Goal: Information Seeking & Learning: Learn about a topic

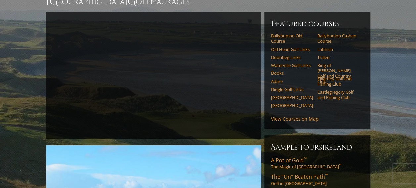
scroll to position [66, 0]
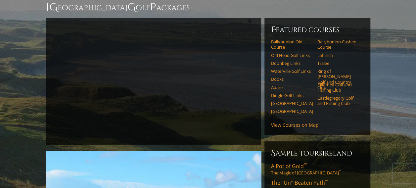
click at [328, 53] on link "Lahinch" at bounding box center [339, 55] width 42 height 5
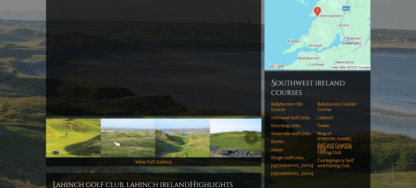
scroll to position [132, 0]
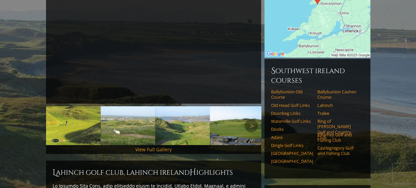
click at [188, 117] on img at bounding box center [182, 125] width 55 height 39
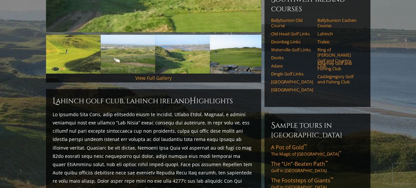
scroll to position [166, 0]
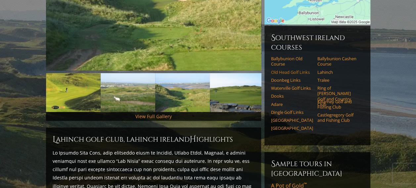
click at [294, 70] on link "Old Head Golf Links" at bounding box center [292, 72] width 42 height 5
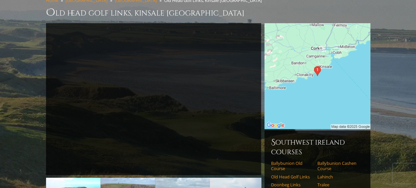
scroll to position [33, 0]
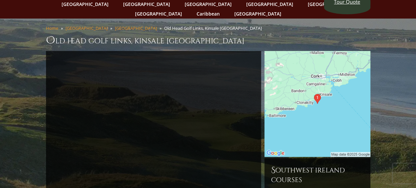
click at [321, 71] on img at bounding box center [318, 104] width 106 height 106
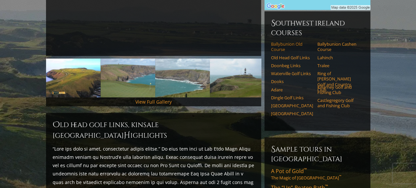
scroll to position [166, 0]
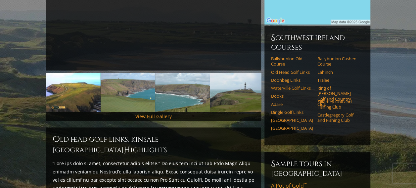
click at [297, 85] on link "Waterville Golf Links" at bounding box center [292, 87] width 42 height 5
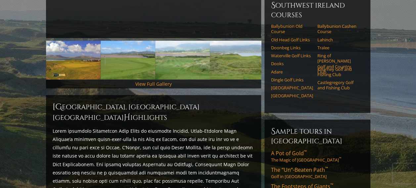
scroll to position [199, 0]
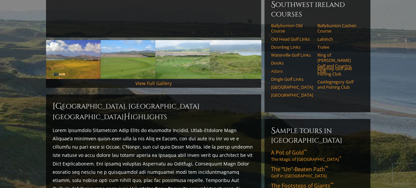
click at [279, 69] on link "Adare" at bounding box center [292, 71] width 42 height 5
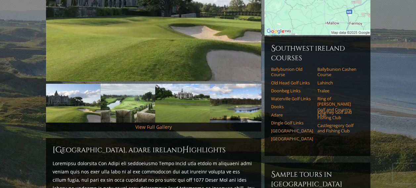
scroll to position [166, 0]
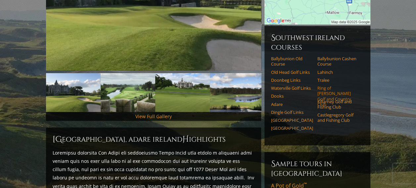
click at [338, 85] on link "Ring of [PERSON_NAME] Golf and Country Club" at bounding box center [339, 96] width 42 height 22
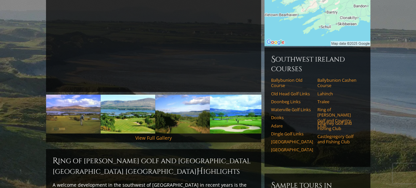
scroll to position [135, 0]
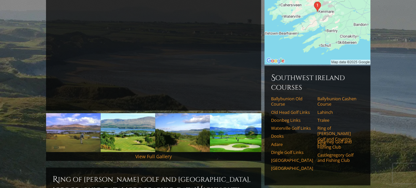
click at [133, 118] on img at bounding box center [128, 132] width 55 height 39
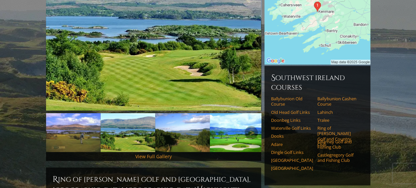
click at [182, 121] on img at bounding box center [182, 132] width 55 height 39
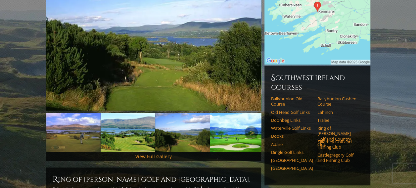
click at [238, 114] on img at bounding box center [237, 132] width 55 height 39
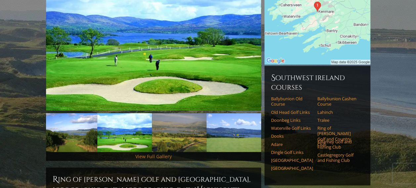
click at [166, 153] on link "View Full Gallery" at bounding box center [153, 156] width 36 height 6
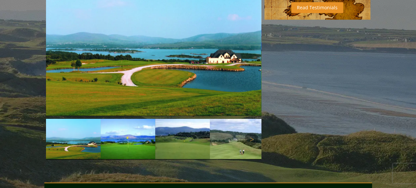
scroll to position [528, 0]
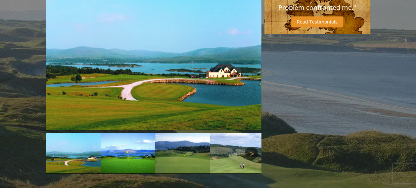
click at [254, 147] on link "Next" at bounding box center [251, 153] width 13 height 13
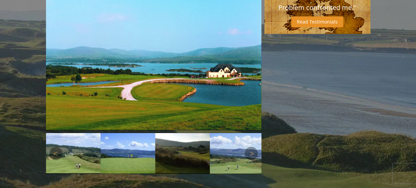
click at [78, 133] on img at bounding box center [73, 153] width 55 height 41
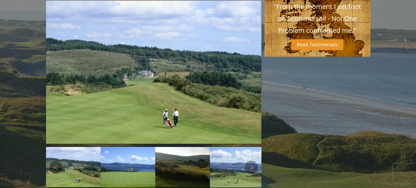
scroll to position [495, 0]
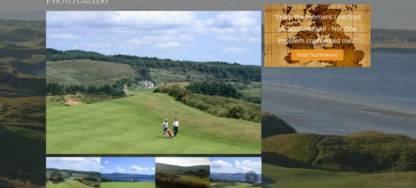
click at [127, 157] on img at bounding box center [128, 177] width 55 height 41
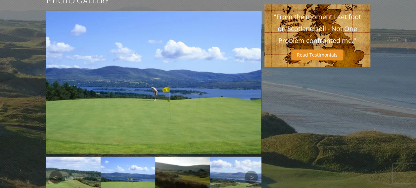
click at [182, 157] on img at bounding box center [182, 177] width 55 height 41
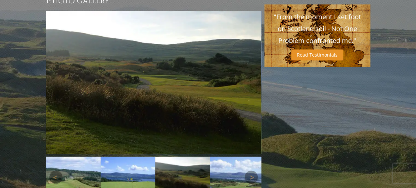
click at [232, 157] on img at bounding box center [237, 177] width 55 height 41
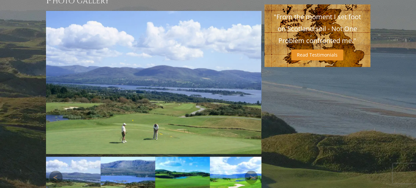
click at [240, 157] on img at bounding box center [237, 177] width 55 height 41
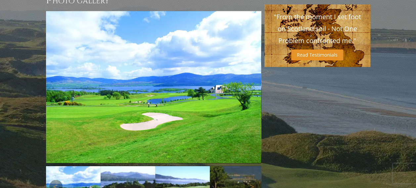
click at [131, 166] on img at bounding box center [128, 186] width 55 height 41
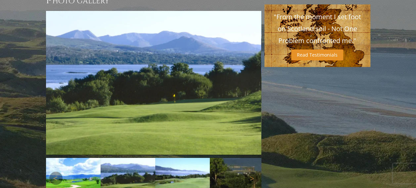
click at [183, 158] on img at bounding box center [182, 178] width 55 height 41
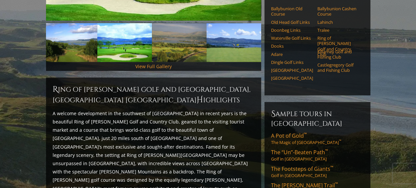
scroll to position [197, 0]
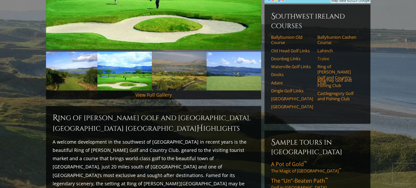
click at [324, 56] on link "Tralee" at bounding box center [339, 58] width 42 height 5
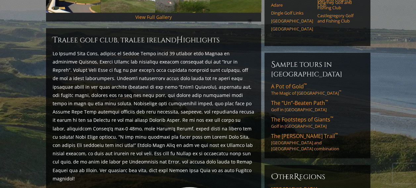
scroll to position [166, 0]
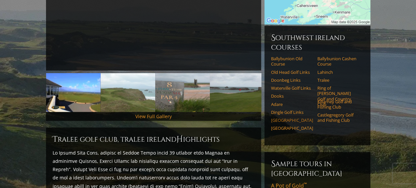
click at [275, 118] on link "[GEOGRAPHIC_DATA]" at bounding box center [292, 120] width 42 height 5
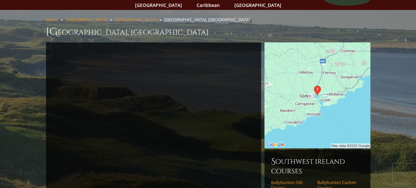
scroll to position [36, 0]
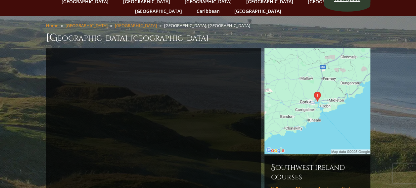
click at [323, 87] on img at bounding box center [318, 101] width 106 height 106
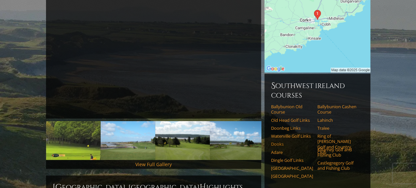
scroll to position [135, 0]
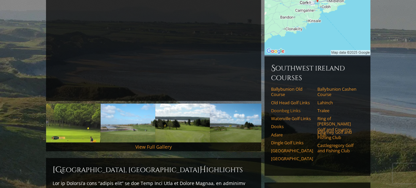
click at [293, 108] on link "Doonbeg Links" at bounding box center [292, 110] width 42 height 5
click at [280, 108] on link "Doonbeg Links" at bounding box center [292, 110] width 42 height 5
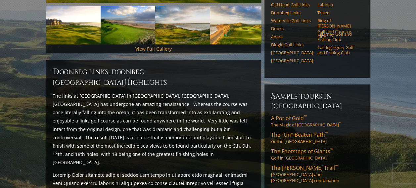
scroll to position [166, 0]
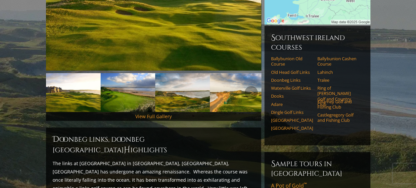
click at [120, 91] on img at bounding box center [128, 92] width 55 height 39
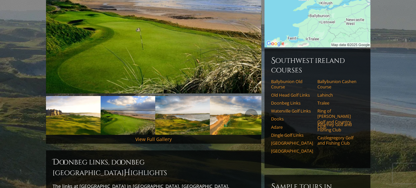
scroll to position [132, 0]
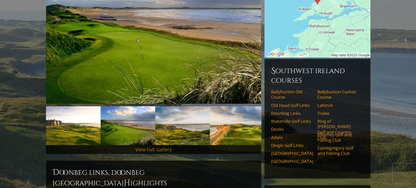
click at [157, 146] on link "View Full Gallery" at bounding box center [153, 149] width 36 height 6
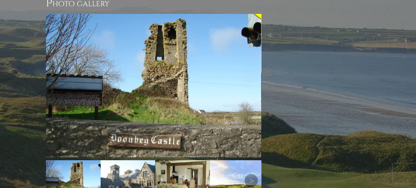
scroll to position [617, 0]
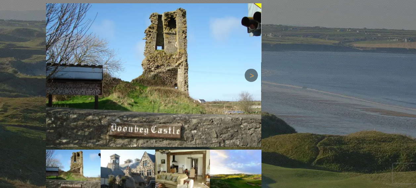
click at [253, 69] on link "Next" at bounding box center [251, 75] width 13 height 13
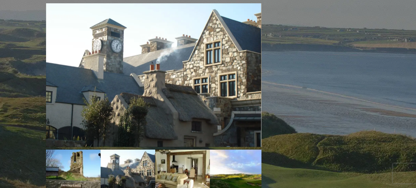
scroll to position [584, 0]
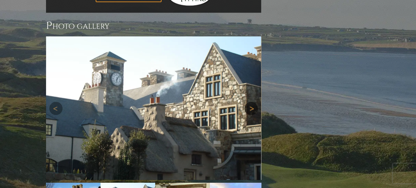
click at [251, 102] on link "Next" at bounding box center [251, 108] width 13 height 13
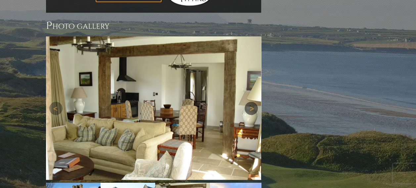
click at [251, 102] on link "Next" at bounding box center [251, 108] width 13 height 13
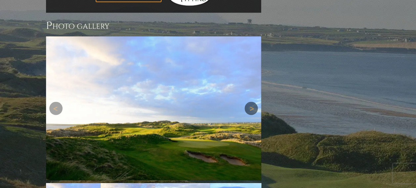
click at [251, 102] on link "Next" at bounding box center [251, 108] width 13 height 13
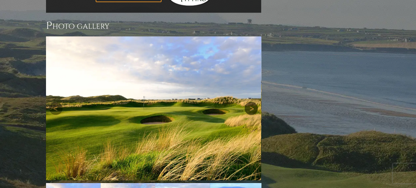
click at [251, 102] on link "Next" at bounding box center [251, 108] width 13 height 13
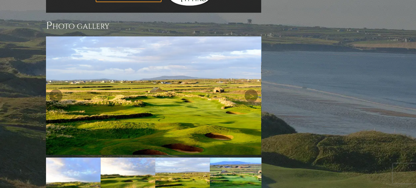
click at [251, 70] on div "Next" at bounding box center [153, 95] width 215 height 118
click at [252, 89] on link "Next" at bounding box center [251, 95] width 13 height 13
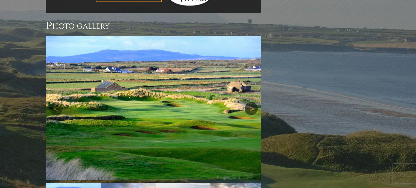
click at [253, 102] on link "Next" at bounding box center [251, 108] width 13 height 13
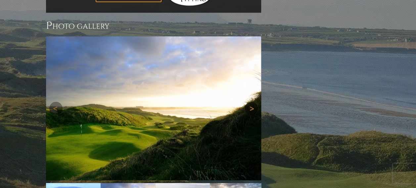
click at [252, 102] on link "Next" at bounding box center [251, 108] width 13 height 13
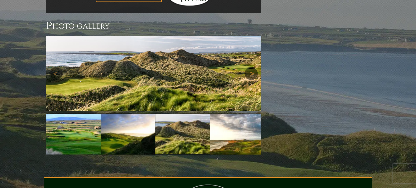
click at [252, 70] on img at bounding box center [153, 73] width 215 height 74
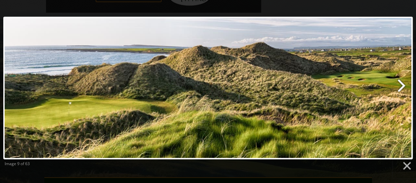
click at [401, 85] on link at bounding box center [282, 88] width 262 height 143
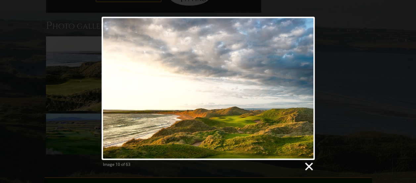
click at [310, 166] on link at bounding box center [309, 167] width 10 height 10
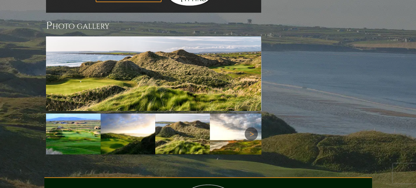
click at [252, 127] on link "Next" at bounding box center [251, 133] width 13 height 13
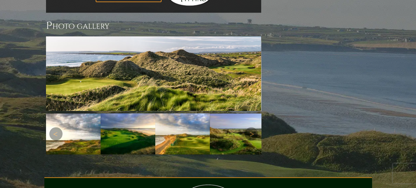
click at [190, 113] on img at bounding box center [182, 133] width 55 height 41
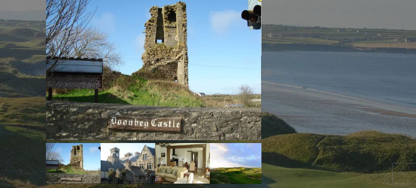
scroll to position [662, 0]
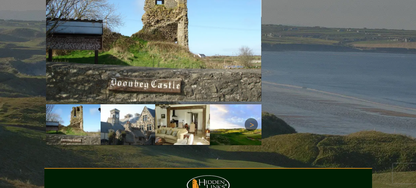
click at [254, 118] on link "Next" at bounding box center [251, 124] width 13 height 13
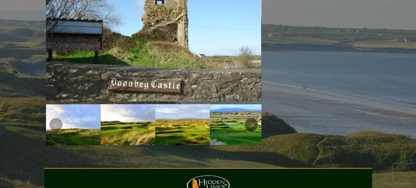
click at [254, 118] on link "Next" at bounding box center [251, 124] width 13 height 13
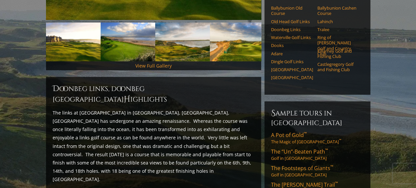
scroll to position [33, 0]
